Goal: Complete application form

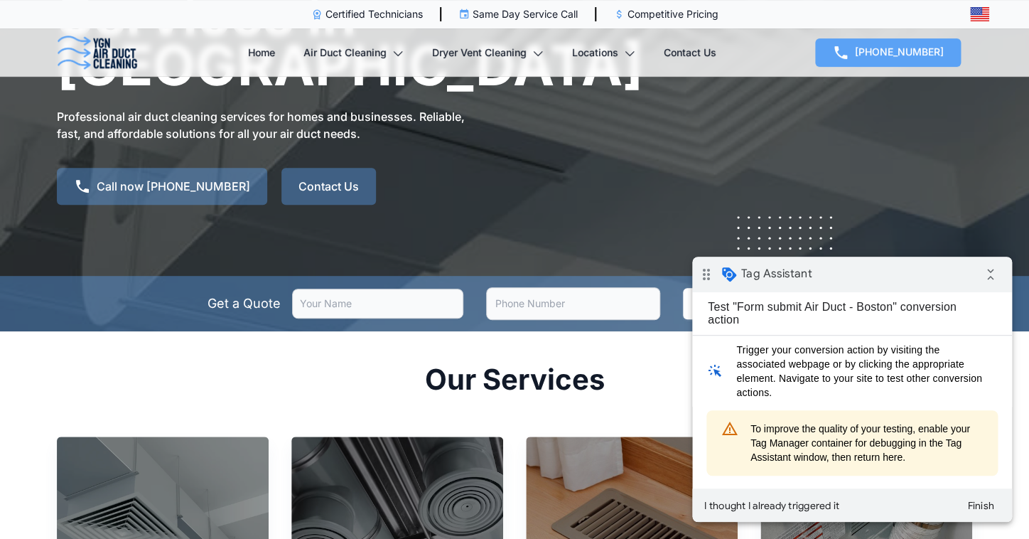
scroll to position [171, 0]
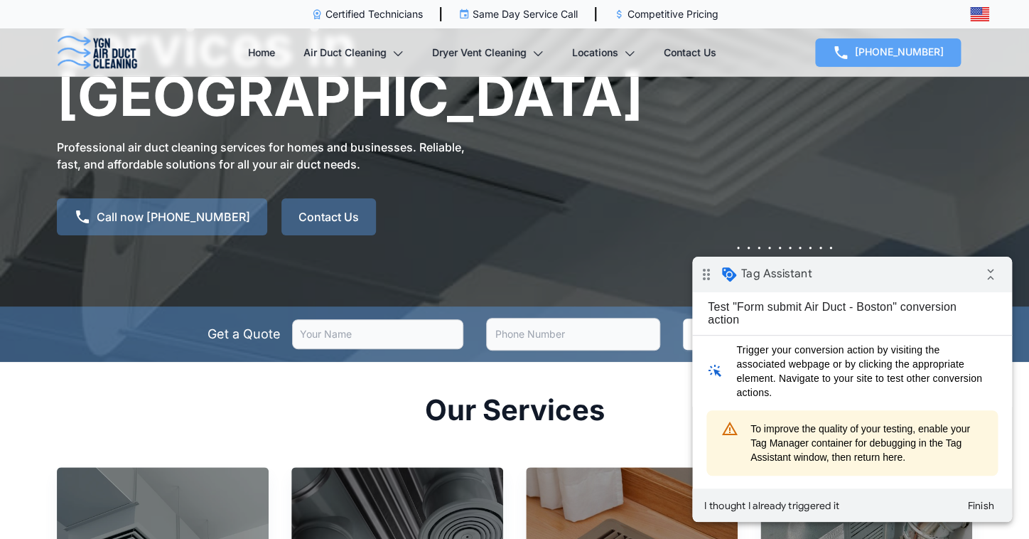
click at [401, 319] on input "text" at bounding box center [377, 334] width 171 height 30
type input "test"
click at [538, 318] on input "tel" at bounding box center [573, 334] width 174 height 33
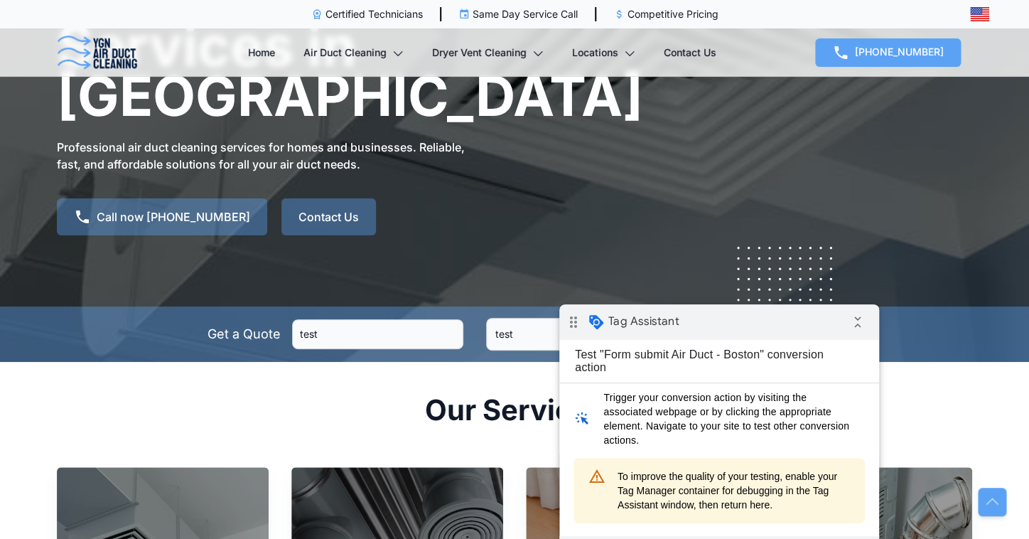
click at [720, 330] on div "drag_indicator Tag Assistant collapse_all" at bounding box center [719, 322] width 320 height 36
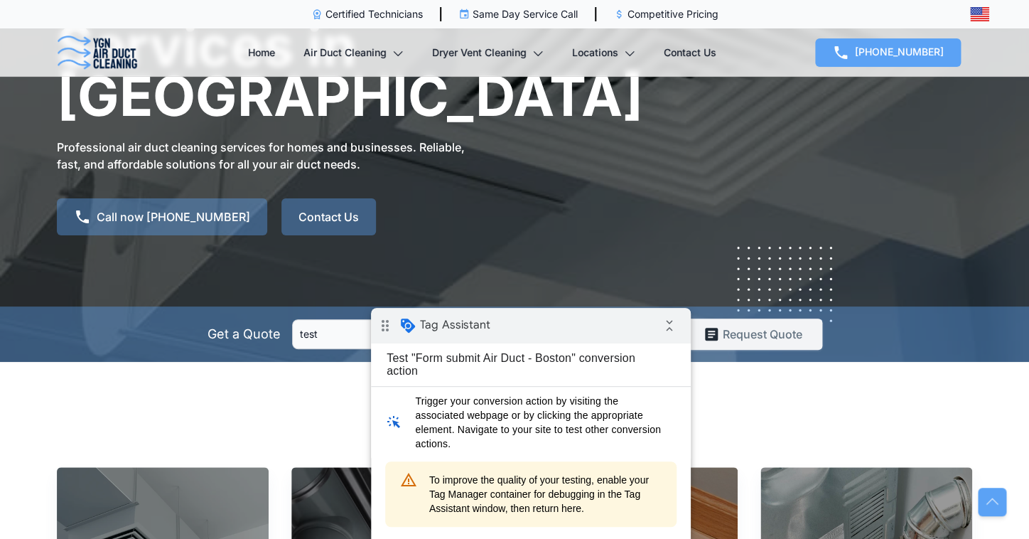
type input "test"
click at [726, 318] on button "Request Quote" at bounding box center [752, 333] width 139 height 31
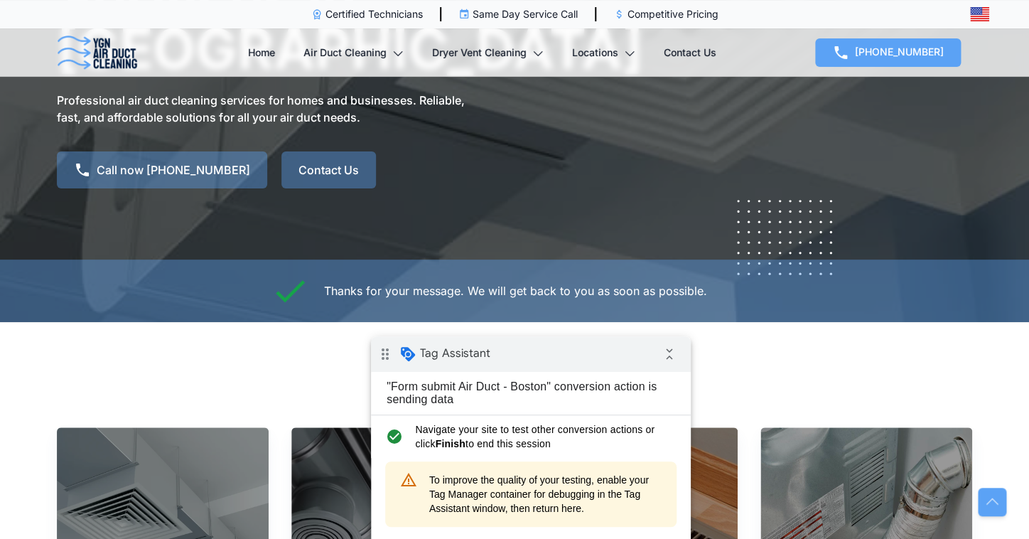
scroll to position [182, 0]
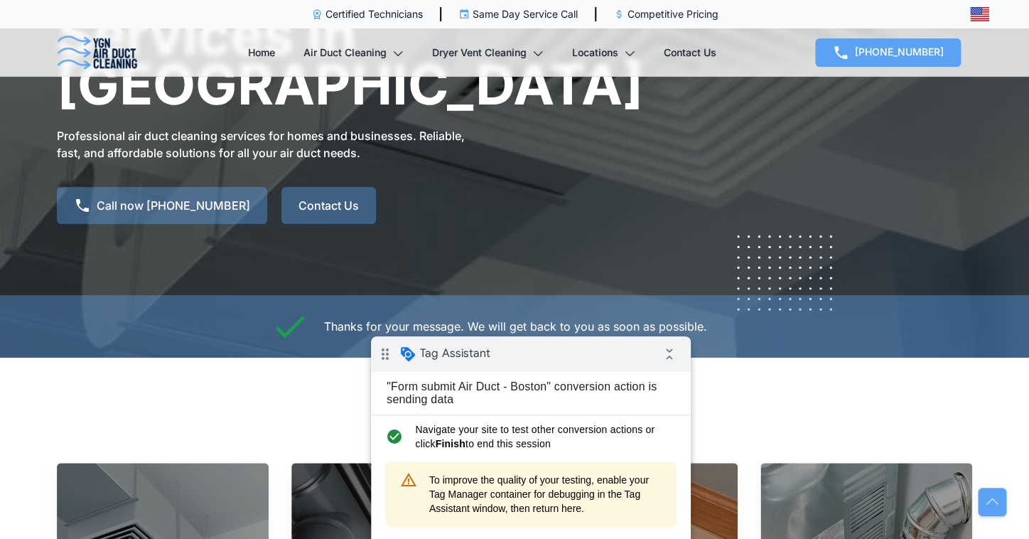
click at [544, 438] on span "Navigate your site to test other conversion actions or click Finish to end this…" at bounding box center [541, 436] width 252 height 28
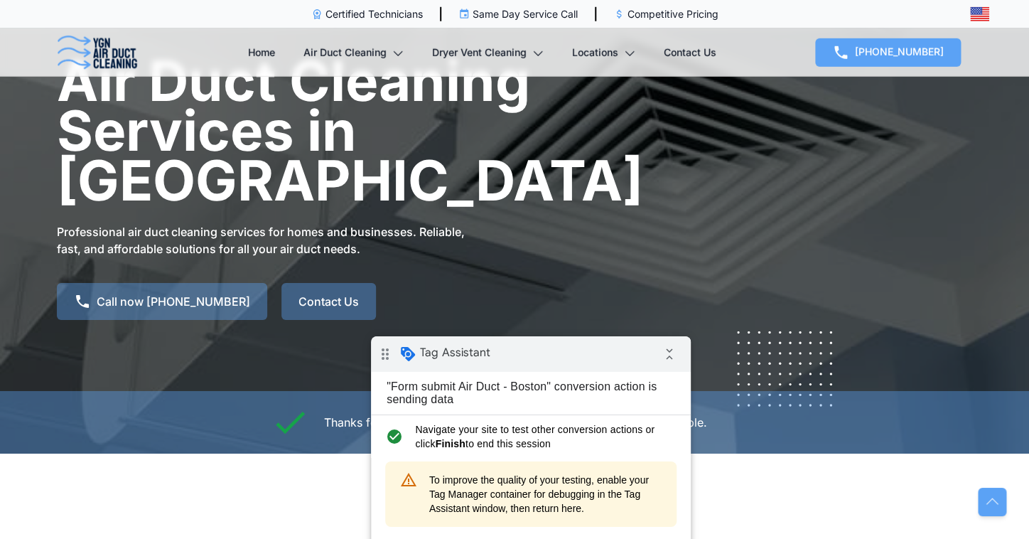
scroll to position [0, 0]
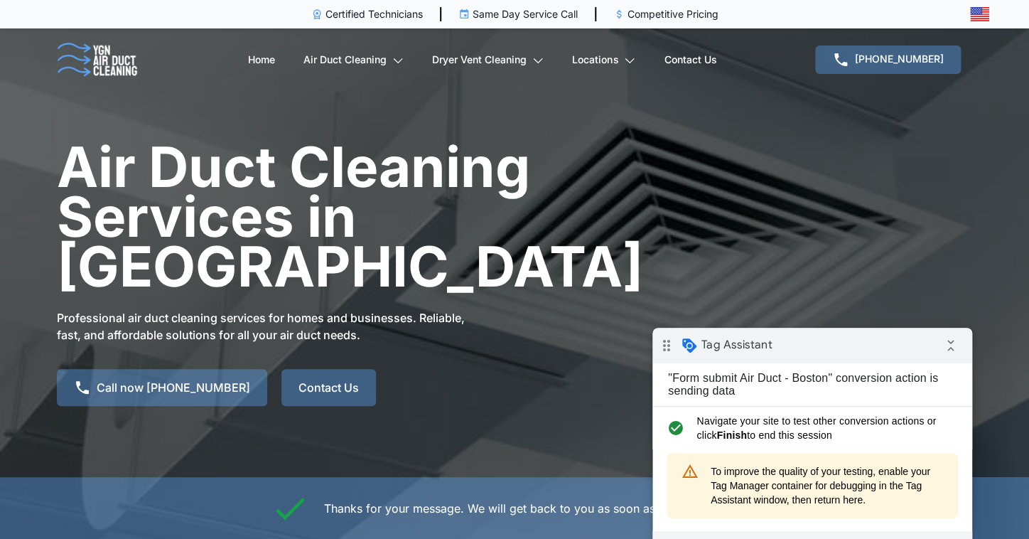
drag, startPoint x: 902, startPoint y: 353, endPoint x: 892, endPoint y: 352, distance: 10.0
click at [892, 353] on div "drag_indicator Tag Assistant collapse_all" at bounding box center [812, 346] width 320 height 36
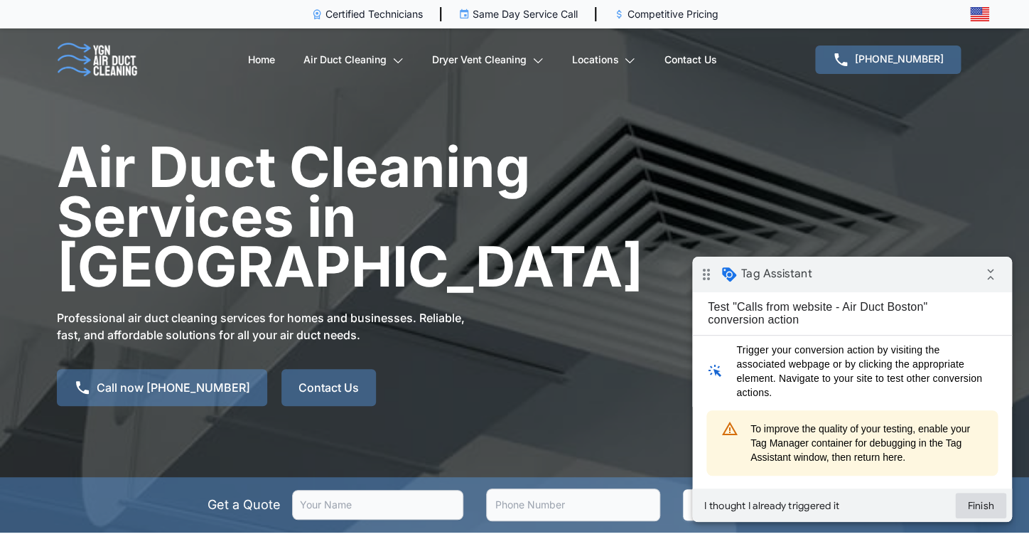
click at [982, 504] on button "Finish" at bounding box center [980, 505] width 51 height 26
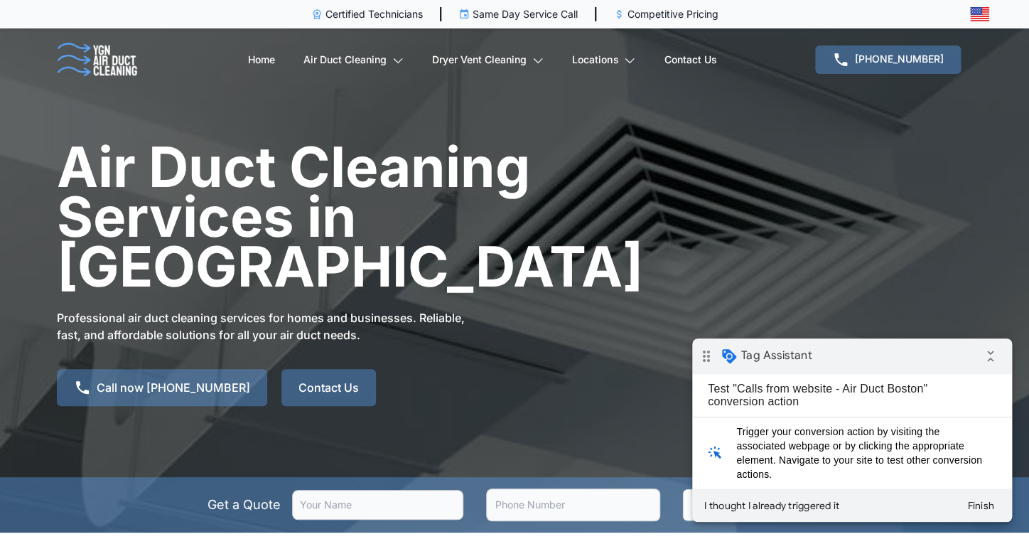
scroll to position [148, 0]
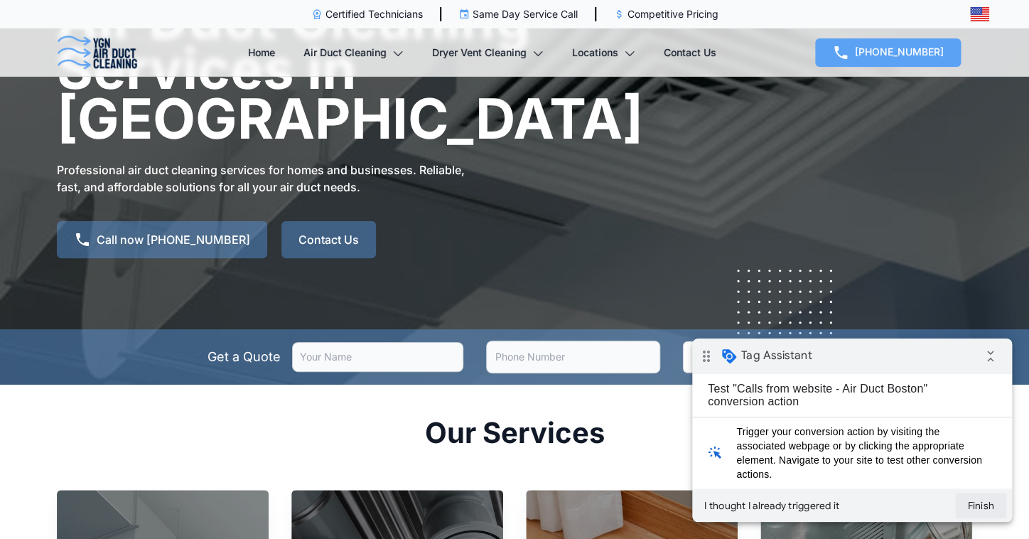
click at [983, 505] on button "Finish" at bounding box center [980, 505] width 51 height 26
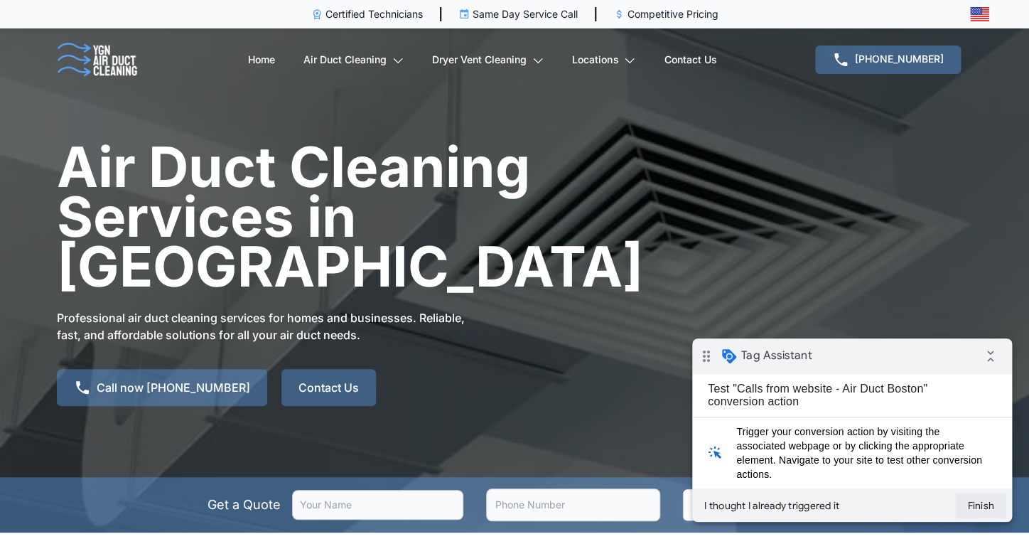
click at [990, 509] on button "Finish" at bounding box center [980, 505] width 51 height 26
